Goal: Task Accomplishment & Management: Complete application form

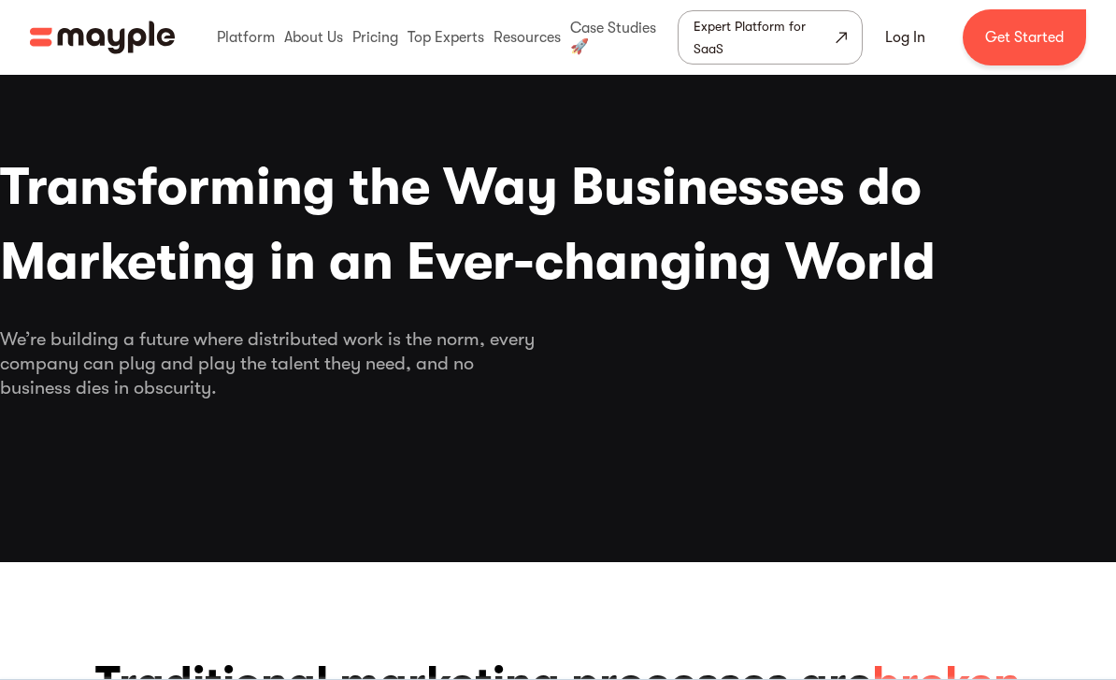
click at [1020, 46] on link "Get Started" at bounding box center [1024, 37] width 123 height 56
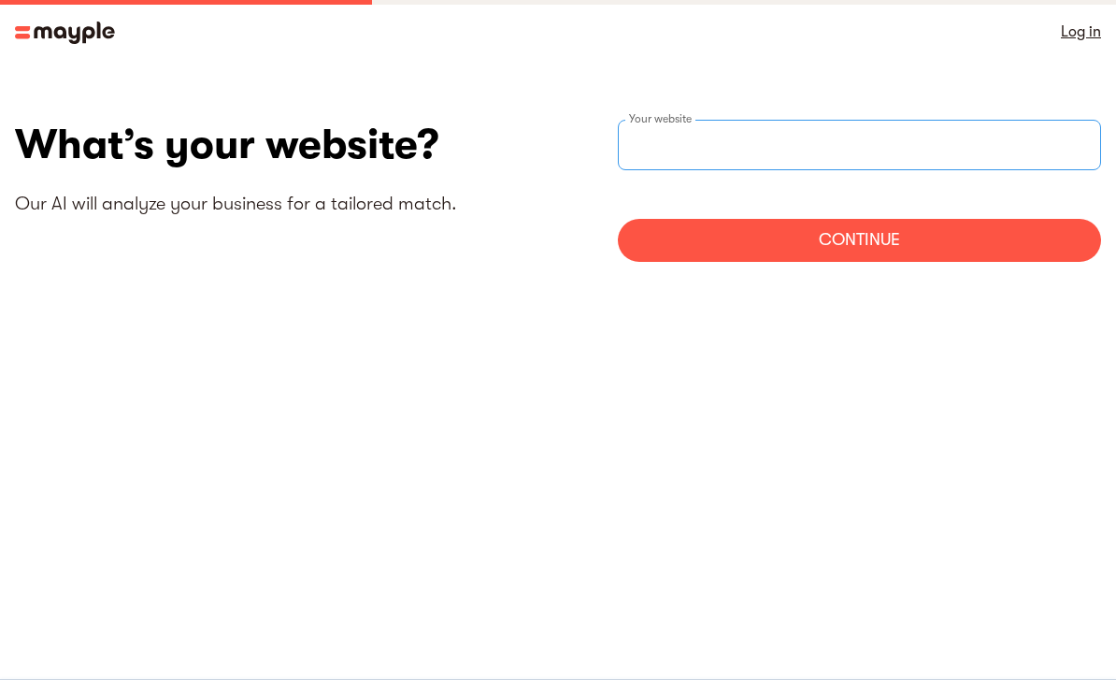
click at [865, 152] on input "websiteStep" at bounding box center [859, 145] width 483 height 50
type input "[URL][DOMAIN_NAME]"
click at [857, 247] on div "Continue" at bounding box center [859, 240] width 483 height 43
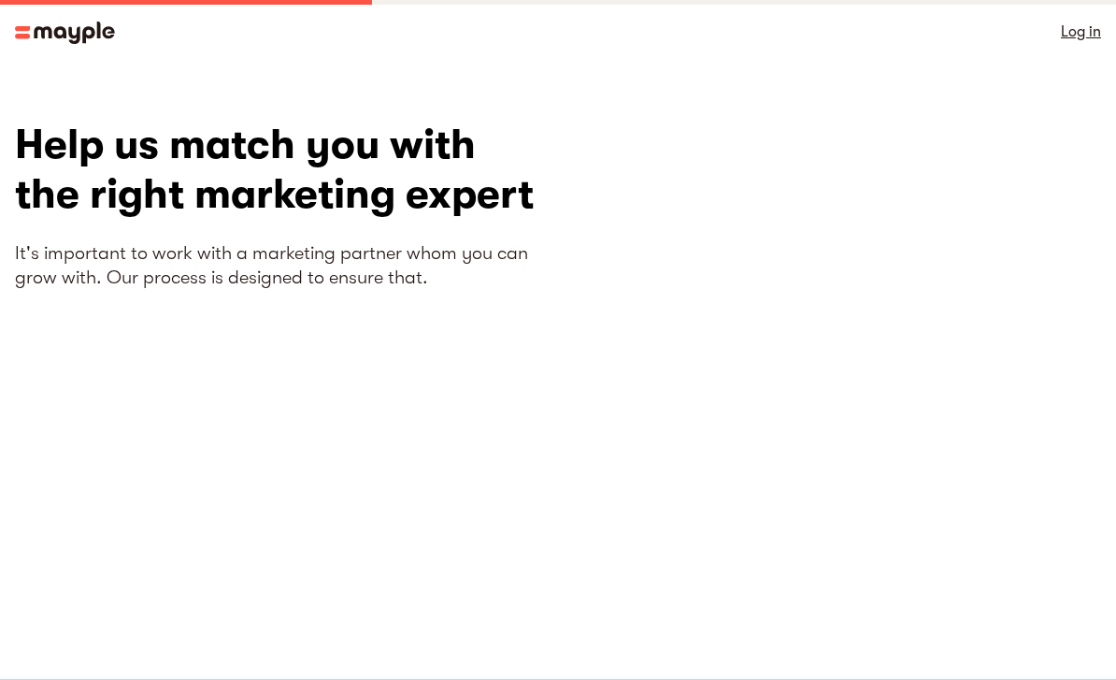
click at [1084, 43] on link "Log in" at bounding box center [1081, 32] width 40 height 26
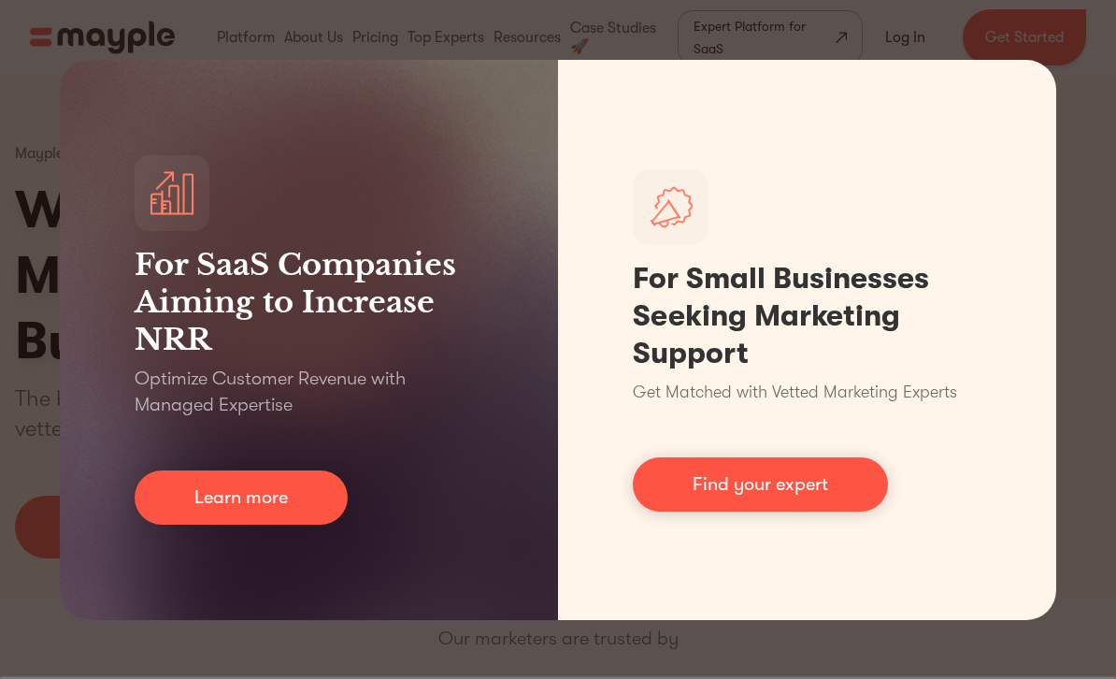
scroll to position [0, 12]
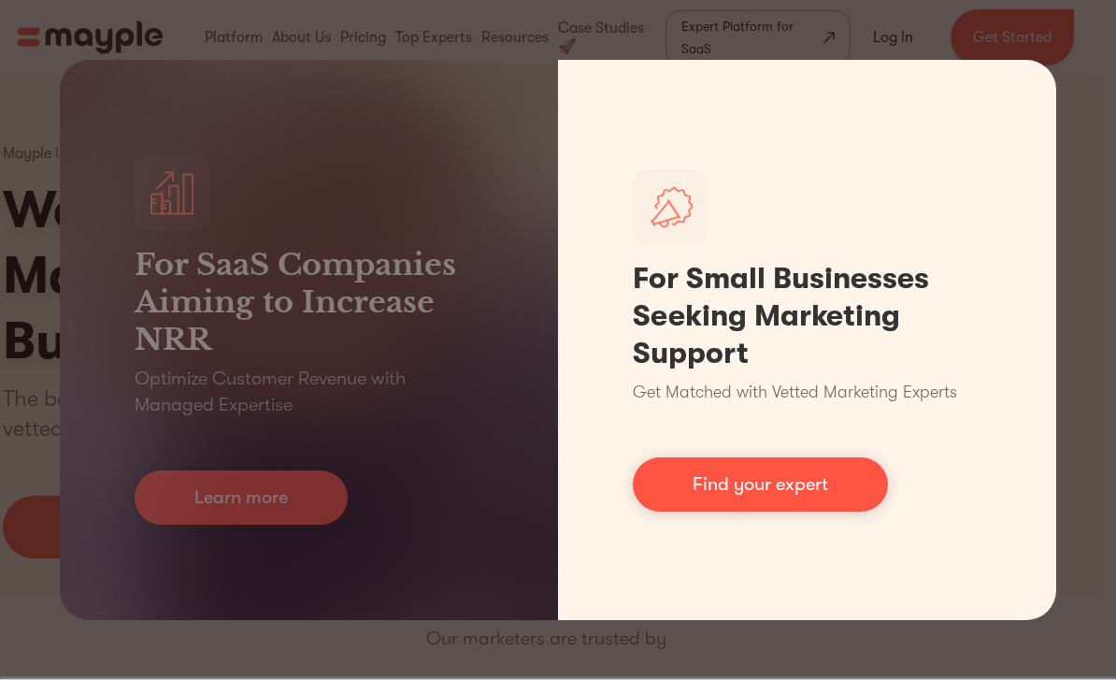
click at [738, 489] on link "Find your expert" at bounding box center [760, 484] width 255 height 54
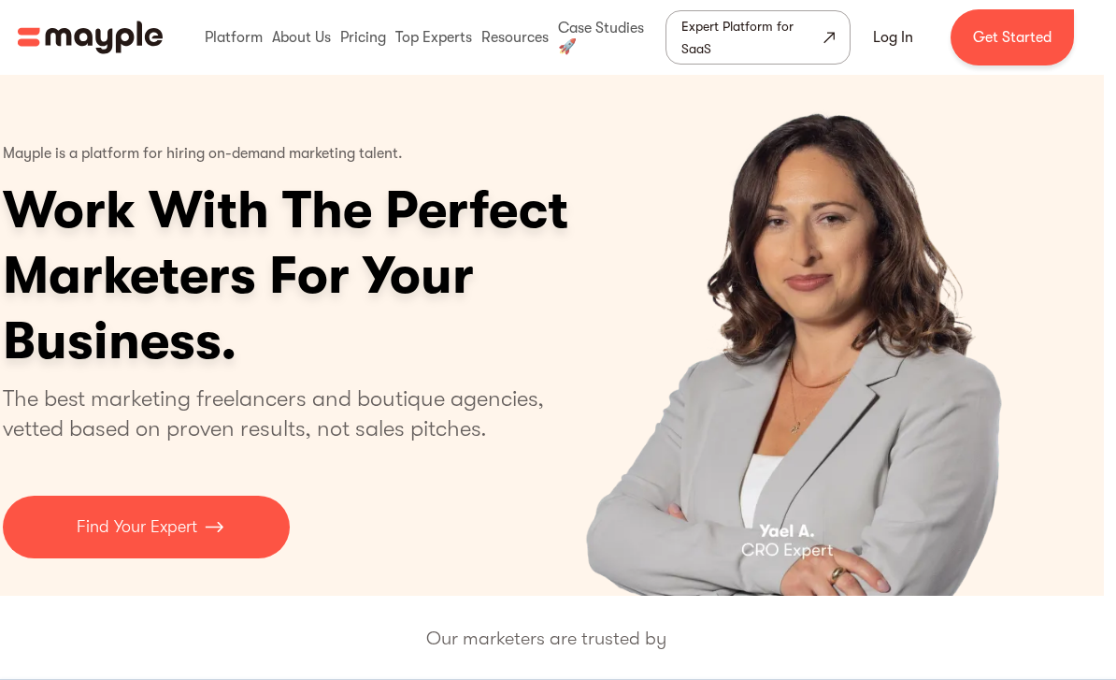
click at [899, 36] on link "Log In" at bounding box center [893, 37] width 85 height 45
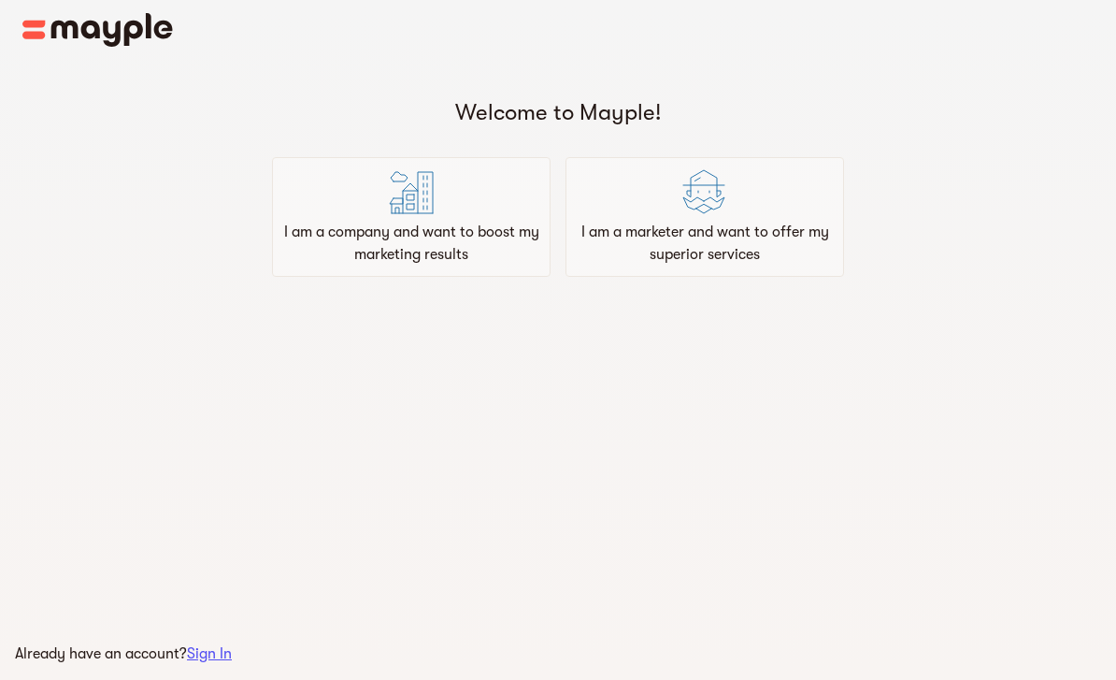
click at [698, 252] on p "I am a marketer and want to offer my superior services" at bounding box center [705, 243] width 262 height 45
